Goal: Task Accomplishment & Management: Use online tool/utility

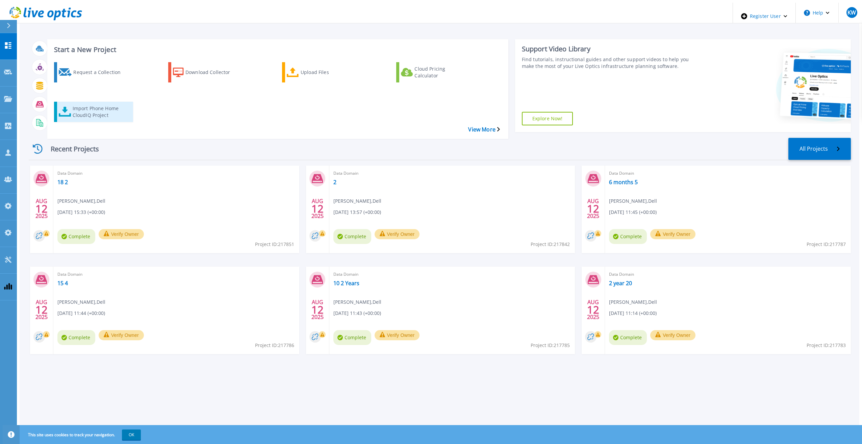
click at [112, 103] on div "Import Phone Home CloudIQ Project" at bounding box center [100, 111] width 54 height 17
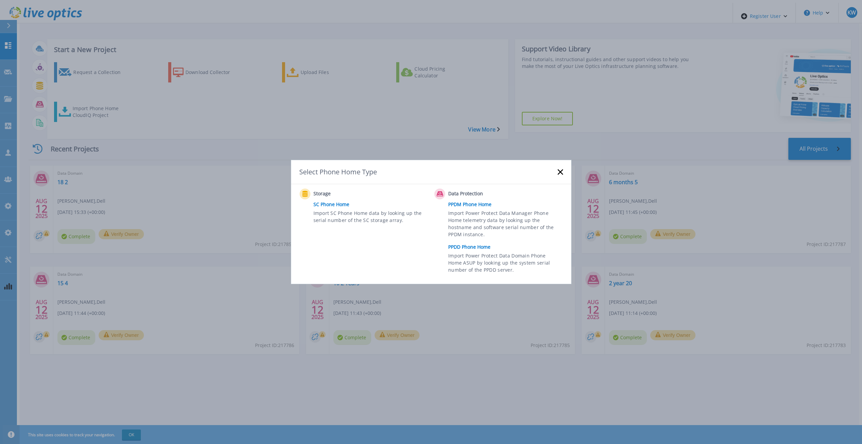
click at [472, 243] on link "PPDD Phone Home" at bounding box center [507, 247] width 118 height 10
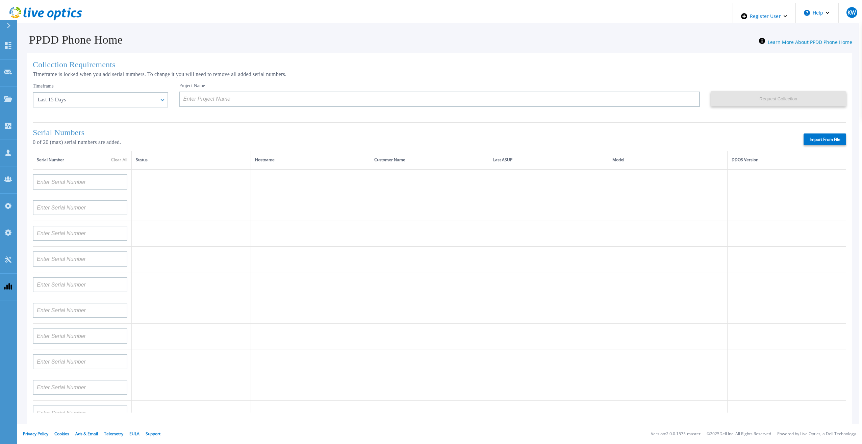
click at [802, 133] on div "Import From File" at bounding box center [534, 139] width 626 height 12
click at [817, 138] on label "Import From File" at bounding box center [825, 139] width 43 height 12
click at [0, 0] on input "Import From File" at bounding box center [0, 0] width 0 height 0
type input "APM00211700095"
type input "APX00232503747"
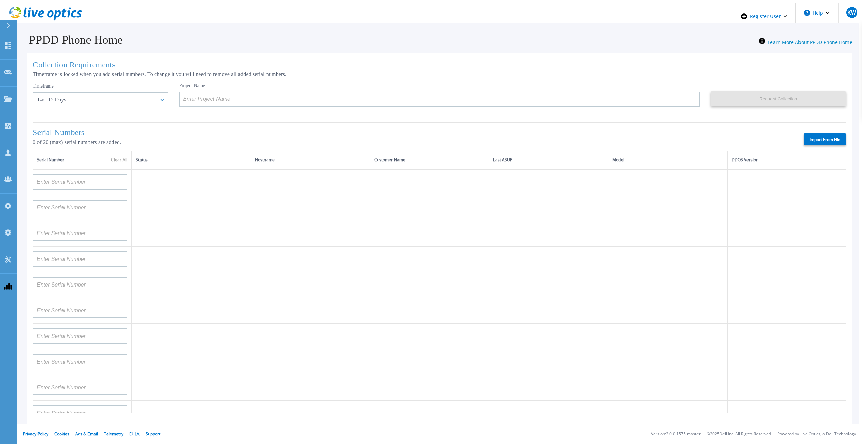
type input "APM00214914093"
type input "APM00171836329"
type input "APM00212026971"
type input "APM00214914094"
type input "APX00234502218"
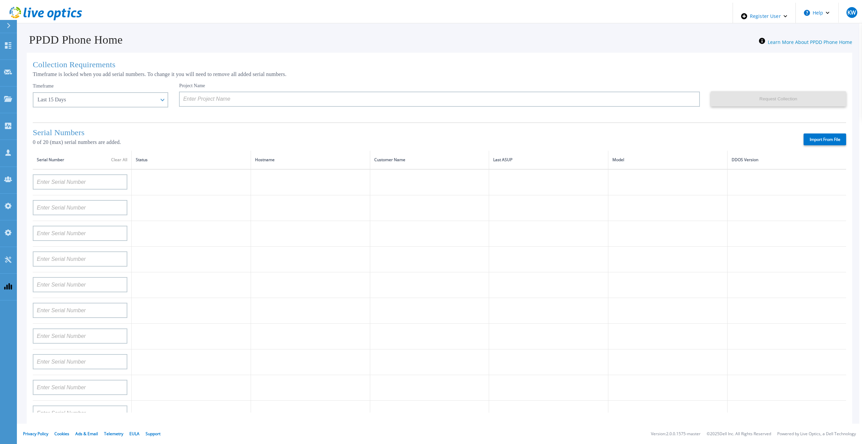
type input "APM00212018359"
type input "APX00232503745"
type input "APX00232503743"
type input "APM00193603655"
type input "APM00212517749"
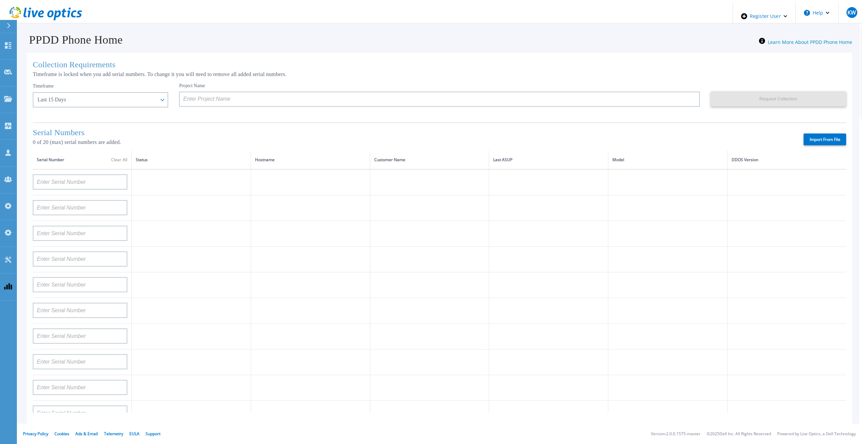
type input "APX00232503742"
type input "APM00212702822"
type input "APM00212610953"
type input "APM00202614668"
type input "APM00212613652"
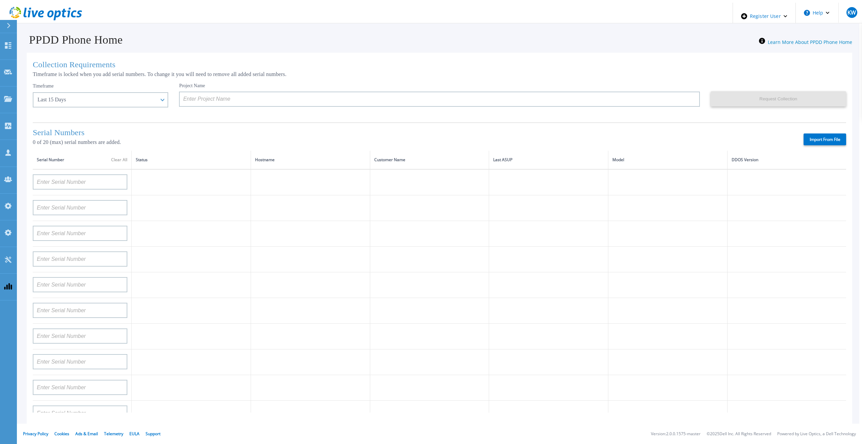
type input "APX00222101185"
type input "AUDVUX6XJHDJFE"
type input "APM00133543104"
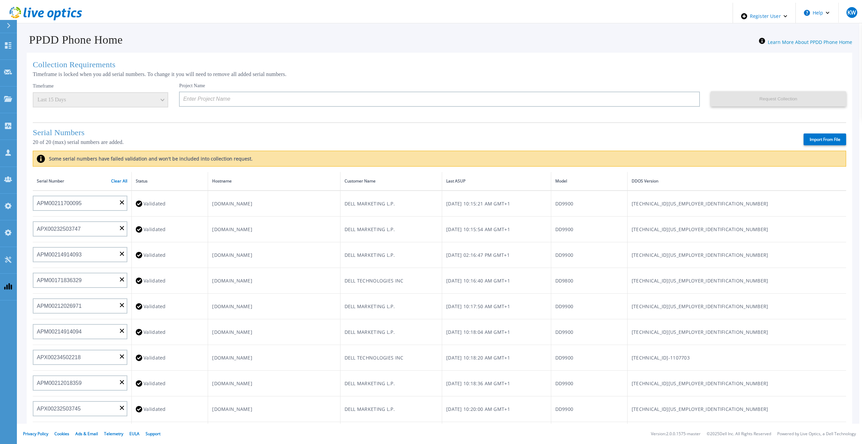
click at [808, 136] on label "Import From File" at bounding box center [825, 139] width 43 height 12
click at [0, 0] on input "Import From File" at bounding box center [0, 0] width 0 height 0
type input "APM00211700095"
type input "APX00232503747"
type input "APM00214914093"
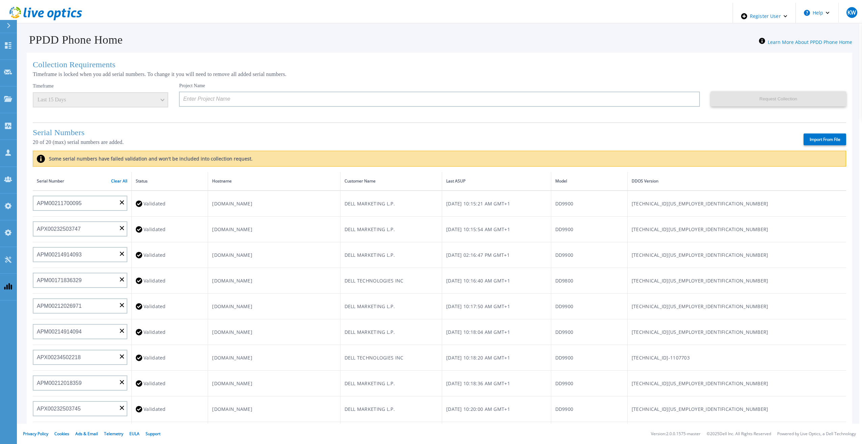
type input "APM00171836329"
type input "APM00212026971"
type input "APM00214914094"
type input "APX00234502218"
type input "APM00212018359"
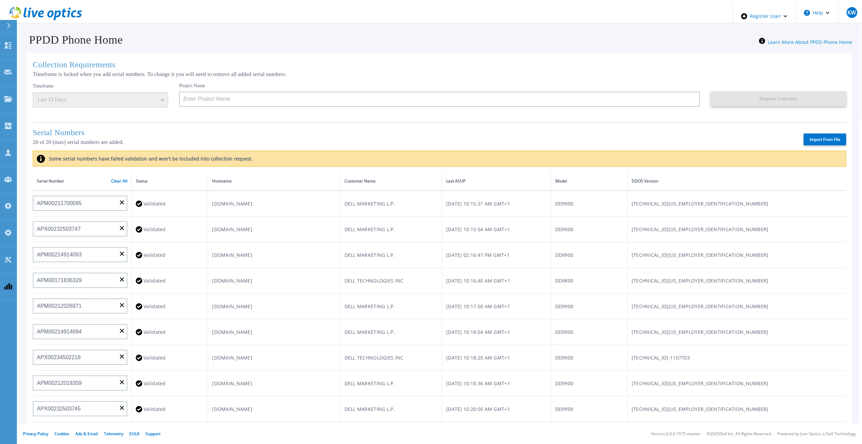
type input "APX00232503745"
type input "APX00232503743"
type input "APM00193603655"
type input "APM00212517749"
type input "APX00232503742"
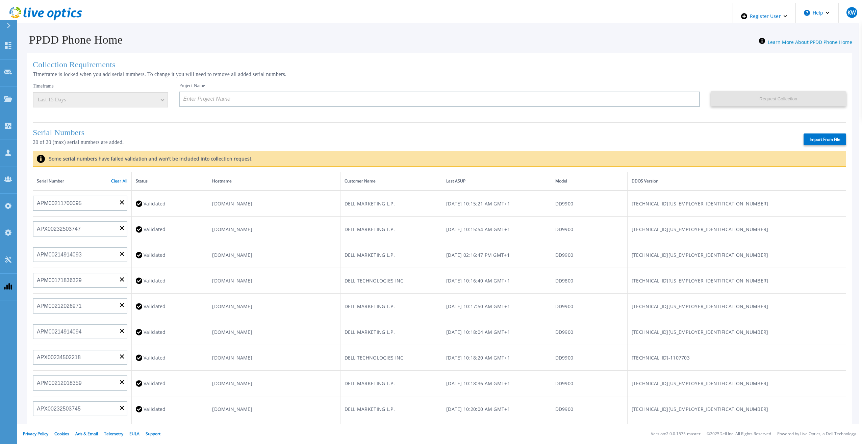
type input "APM00212702822"
type input "APM00212610953"
type input "APM00202614668"
type input "APM00212613652"
type input "APX00222101185"
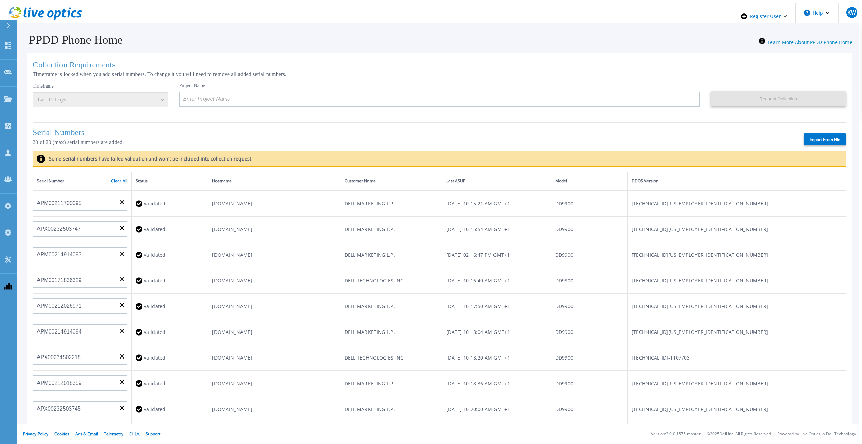
type input "AUDVUX6XJHDJFE"
type input "APM00133543104"
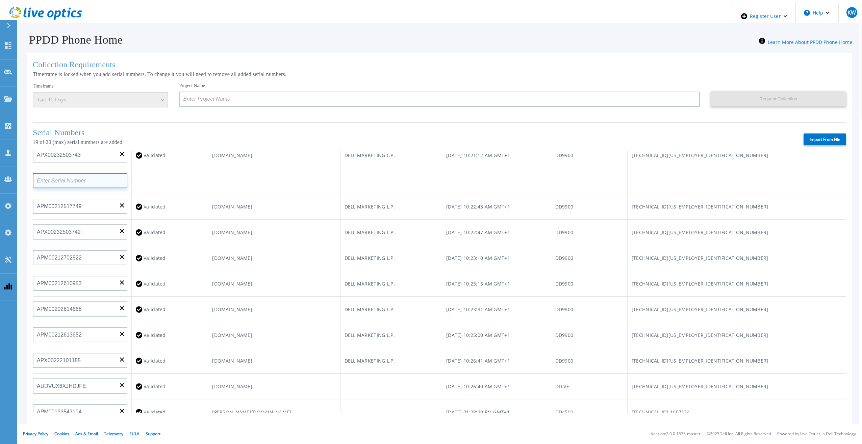
scroll to position [271, 0]
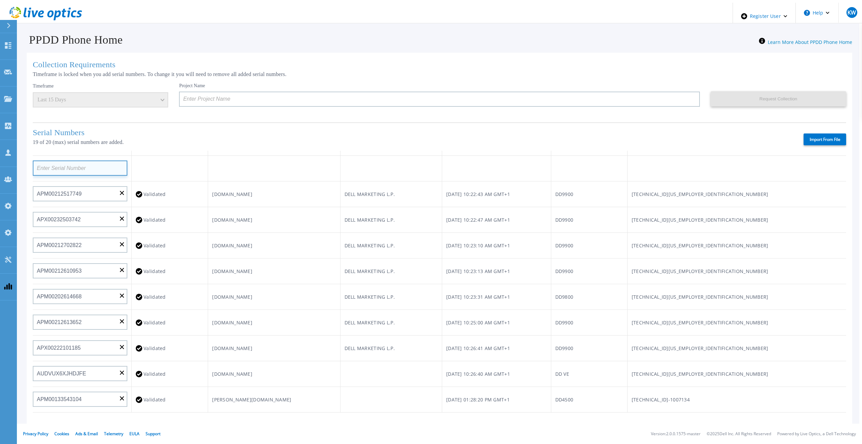
click at [56, 172] on input at bounding box center [80, 167] width 95 height 15
paste input "DE500212902687"
type input "DE500212902687"
click at [211, 168] on td at bounding box center [274, 169] width 132 height 26
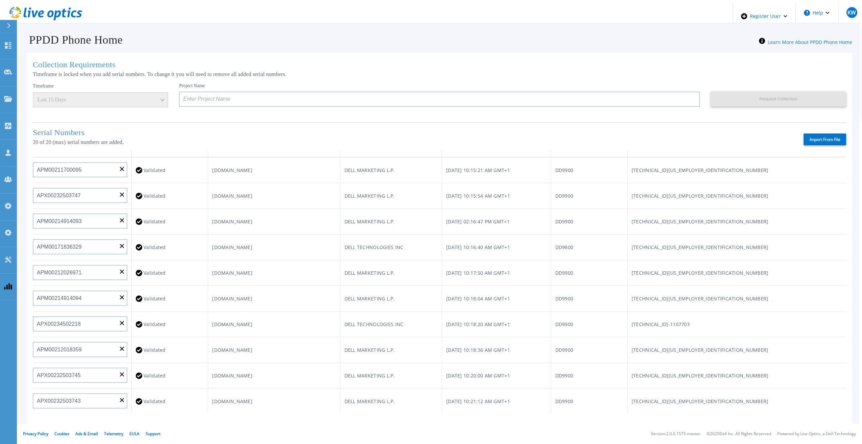
scroll to position [0, 0]
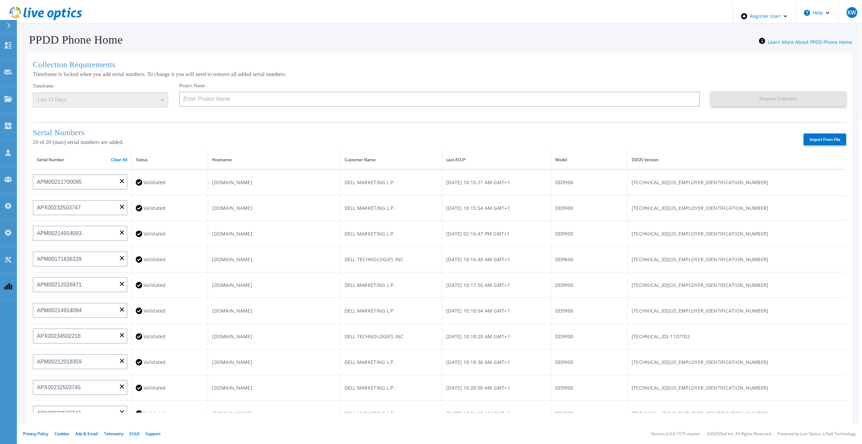
click at [811, 53] on div "Collection Requirements Timeframe is locked when you add serial numbers. To cha…" at bounding box center [440, 272] width 826 height 438
click at [341, 47] on div "Collection Requirements Timeframe is locked when you add serial numbers. To cha…" at bounding box center [440, 268] width 840 height 444
click at [112, 160] on link "Clear All" at bounding box center [119, 159] width 16 height 5
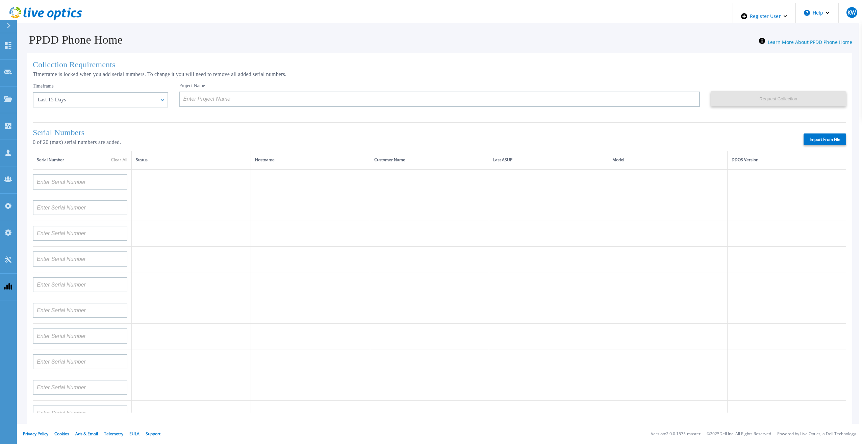
click at [295, 129] on div "Serial Numbers 0 of 20 (max) serial numbers are added. Import From File" at bounding box center [440, 136] width 814 height 28
